Goal: Information Seeking & Learning: Learn about a topic

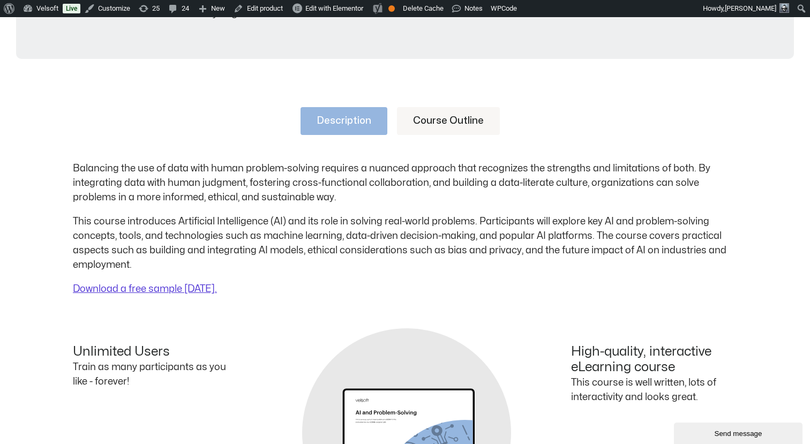
scroll to position [417, 0]
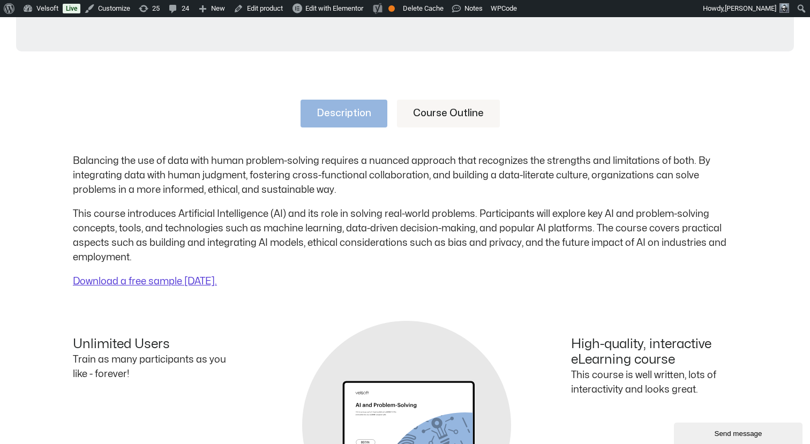
click at [420, 118] on link "Course Outline" at bounding box center [448, 114] width 103 height 28
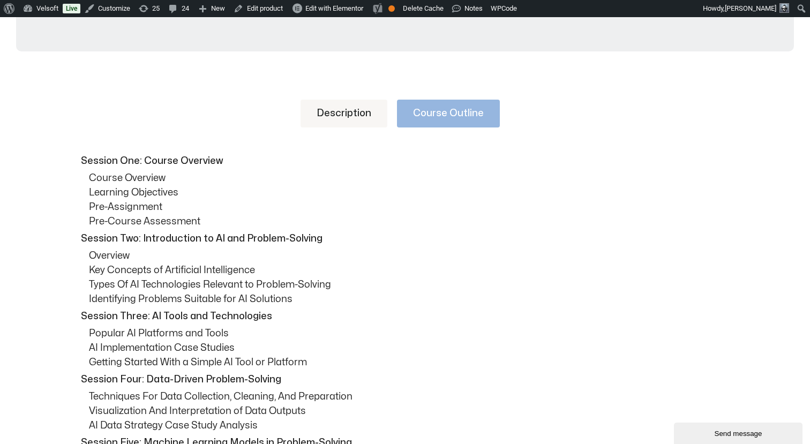
click at [357, 115] on link "Description" at bounding box center [344, 114] width 87 height 28
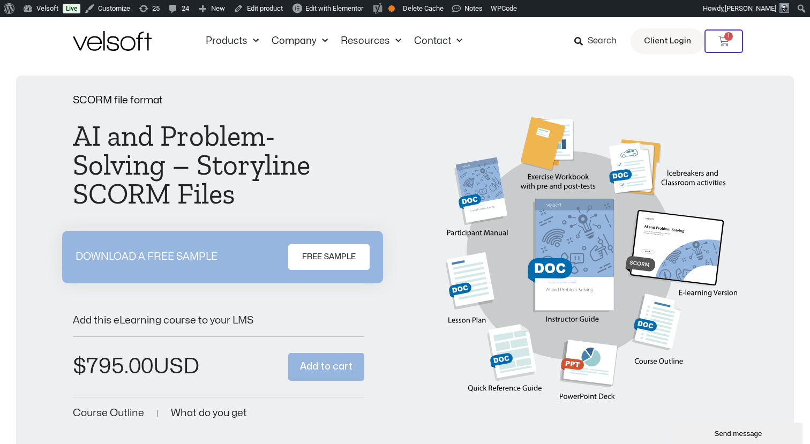
scroll to position [0, 0]
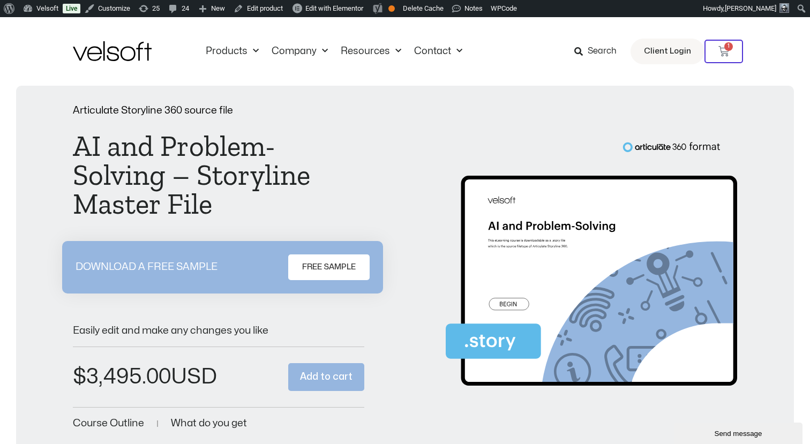
click at [400, 182] on div "Articulate Storyline 360 source file AI and Problem-Solving – Storyline Master …" at bounding box center [405, 269] width 664 height 326
click at [383, 137] on div "Articulate Storyline 360 source file AI and Problem-Solving – Storyline Master …" at bounding box center [405, 269] width 664 height 326
